Goal: Information Seeking & Learning: Learn about a topic

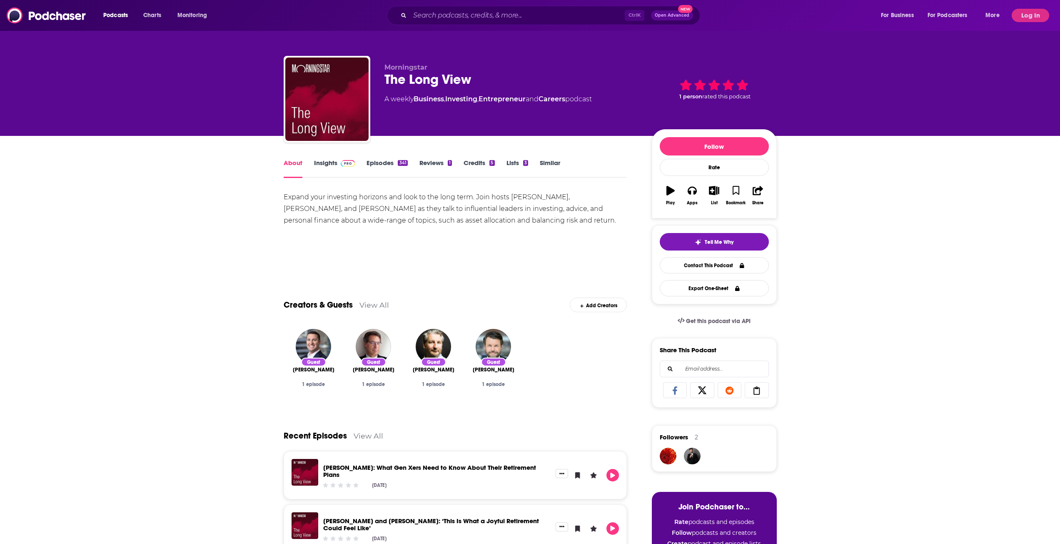
click at [333, 159] on link "Insights" at bounding box center [334, 168] width 41 height 19
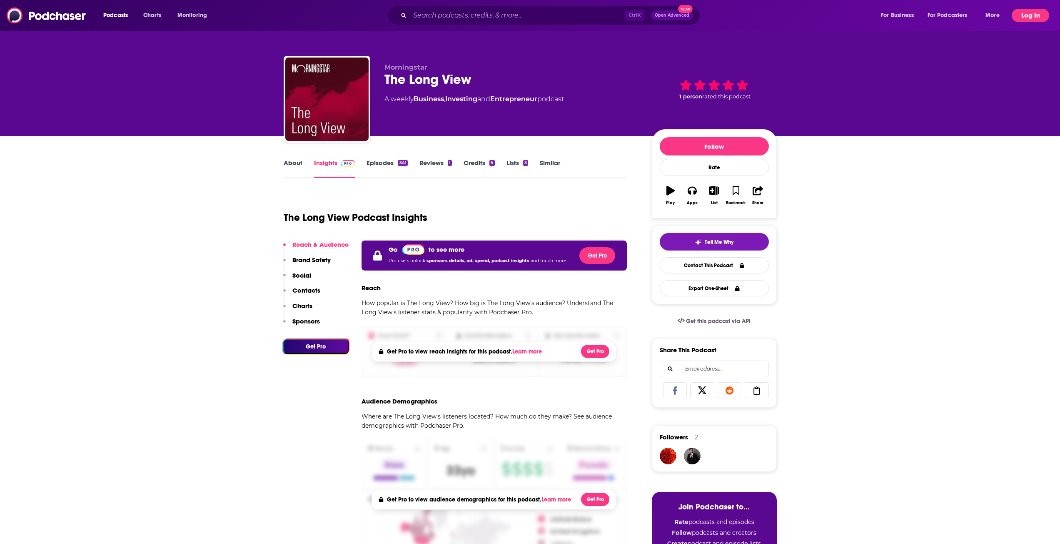
click at [1020, 10] on button "Log In" at bounding box center [1031, 15] width 38 height 13
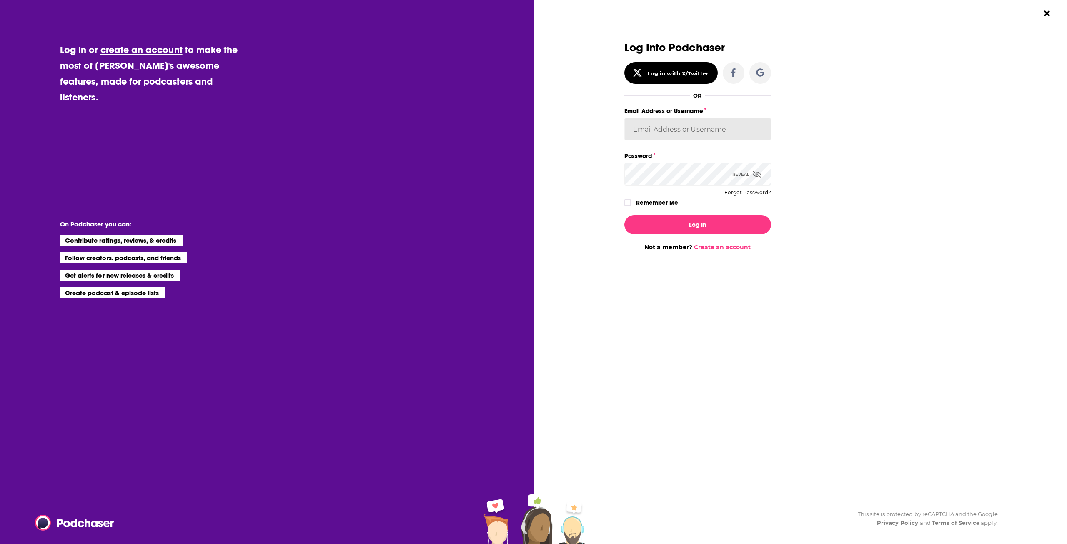
type input "gpg2"
click at [663, 209] on div "Log In Not a member? Create an account" at bounding box center [697, 229] width 147 height 43
click at [661, 204] on label "Remember Me" at bounding box center [657, 202] width 42 height 11
click at [630, 206] on input "rememberMe" at bounding box center [627, 206] width 5 height 0
click at [677, 226] on button "Log In" at bounding box center [697, 224] width 147 height 19
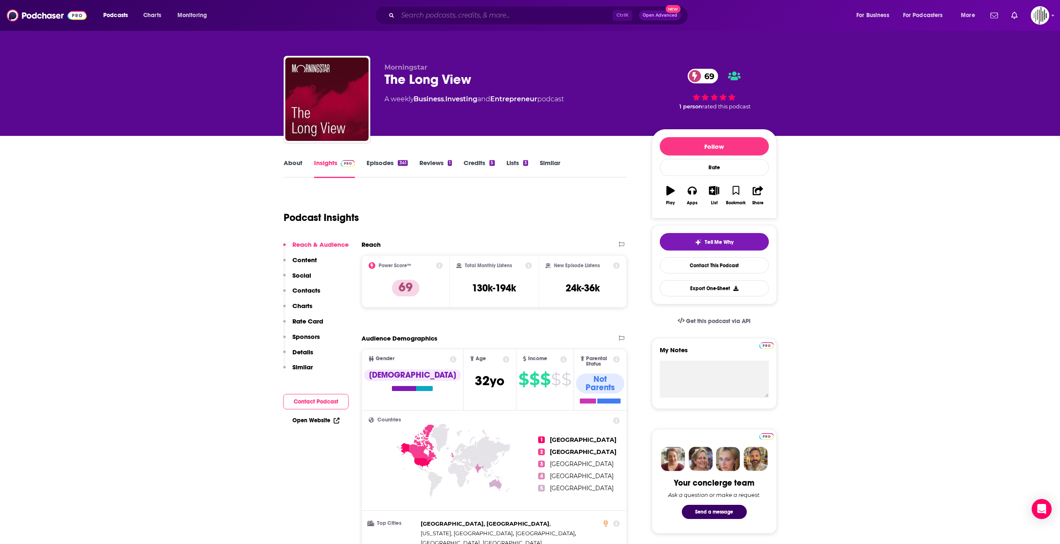
click at [490, 10] on input "Search podcasts, credits, & more..." at bounding box center [505, 15] width 215 height 13
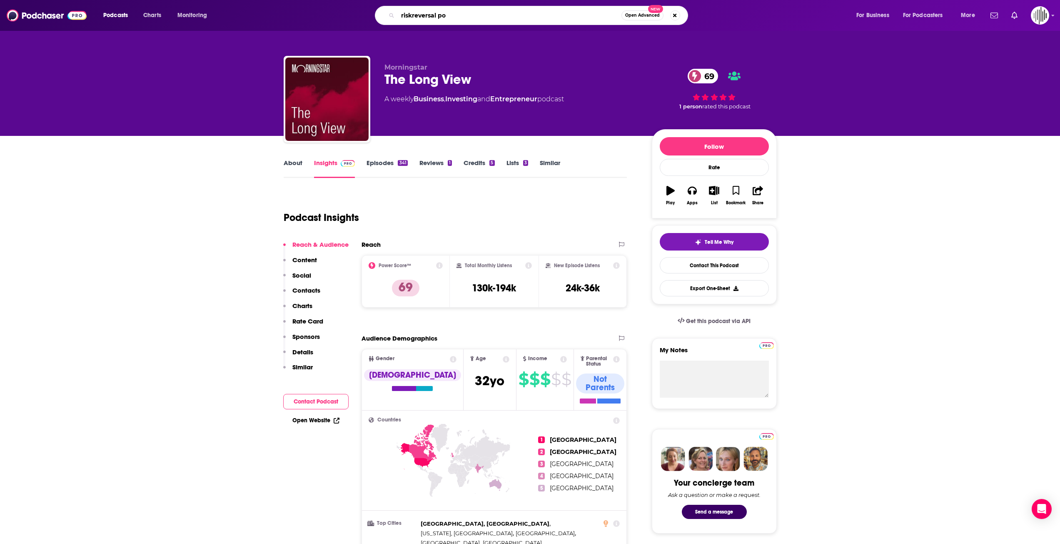
type input "riskreversal pod"
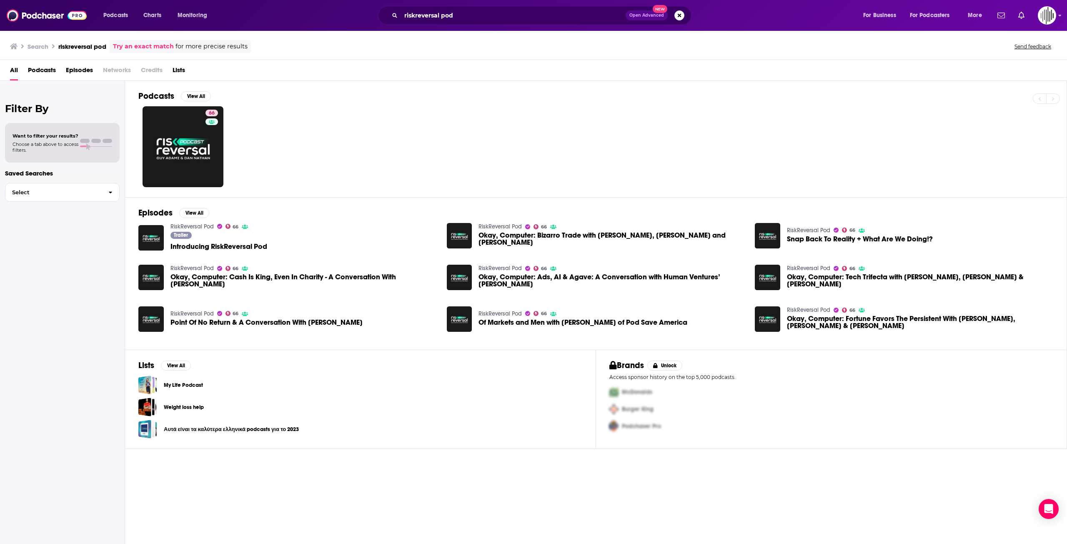
click at [215, 245] on span "Introducing RiskReversal Pod" at bounding box center [218, 246] width 97 height 7
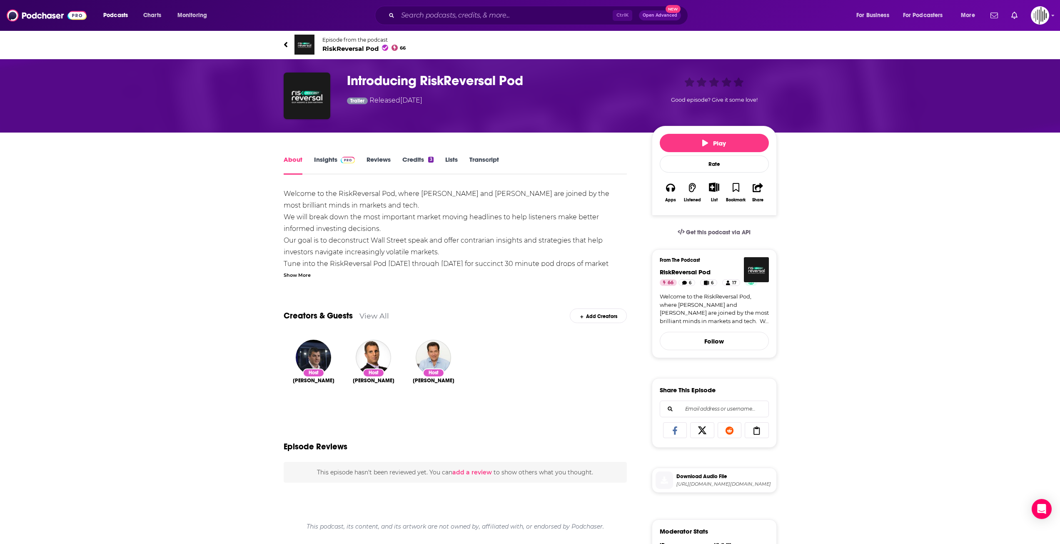
click at [339, 154] on div "About Insights Reviews Credits 3 Lists Transcript" at bounding box center [456, 164] width 344 height 20
click at [333, 159] on link "Insights" at bounding box center [334, 164] width 41 height 19
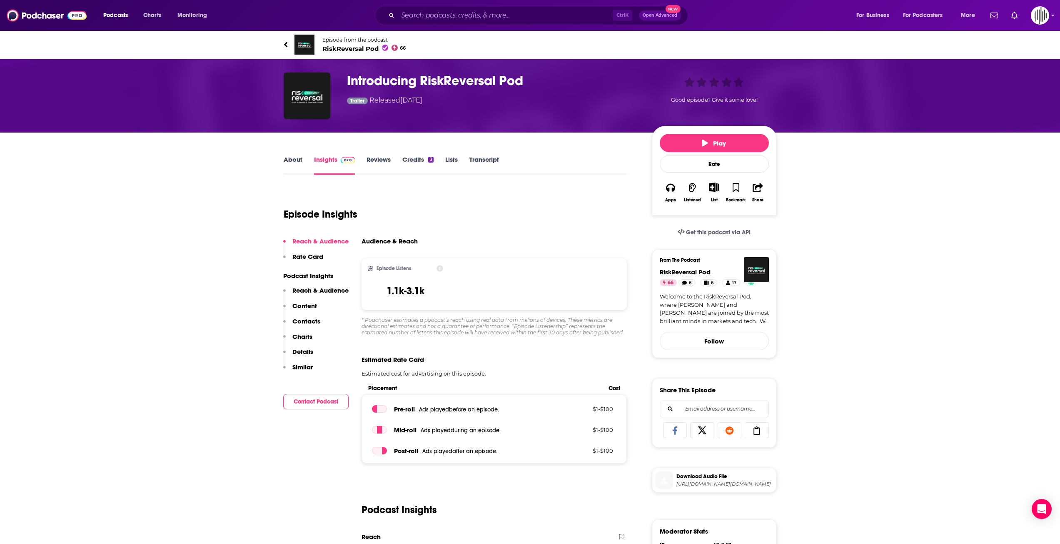
click at [308, 258] on p "Rate Card" at bounding box center [308, 257] width 31 height 8
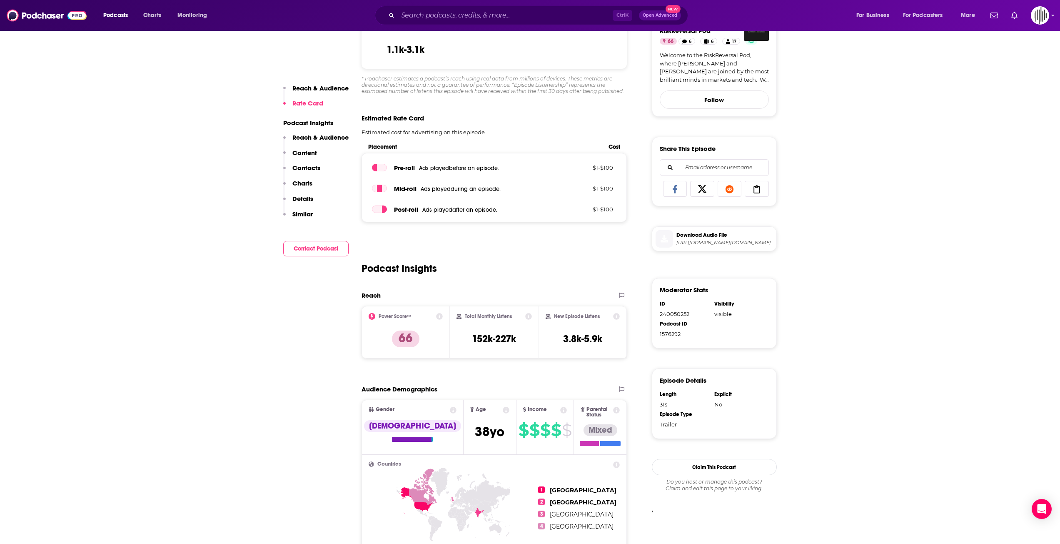
scroll to position [243, 0]
